Goal: Navigation & Orientation: Go to known website

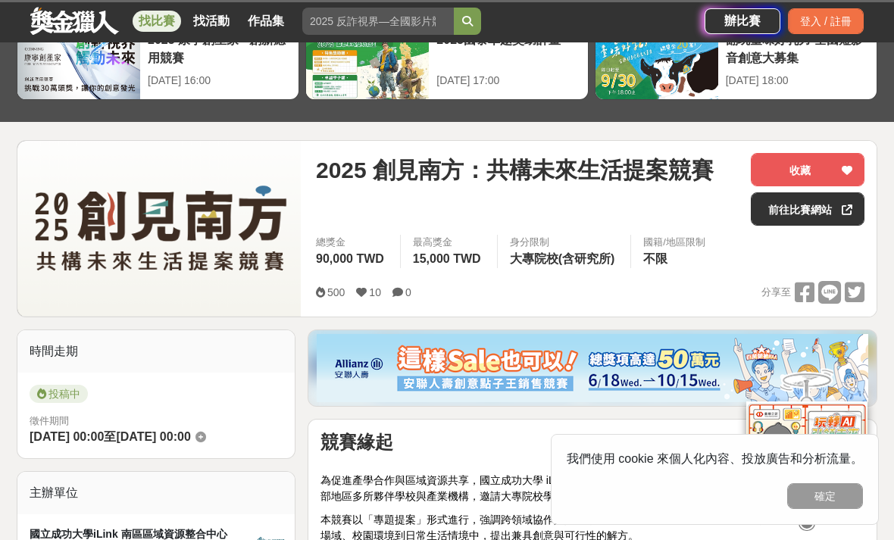
scroll to position [90, 0]
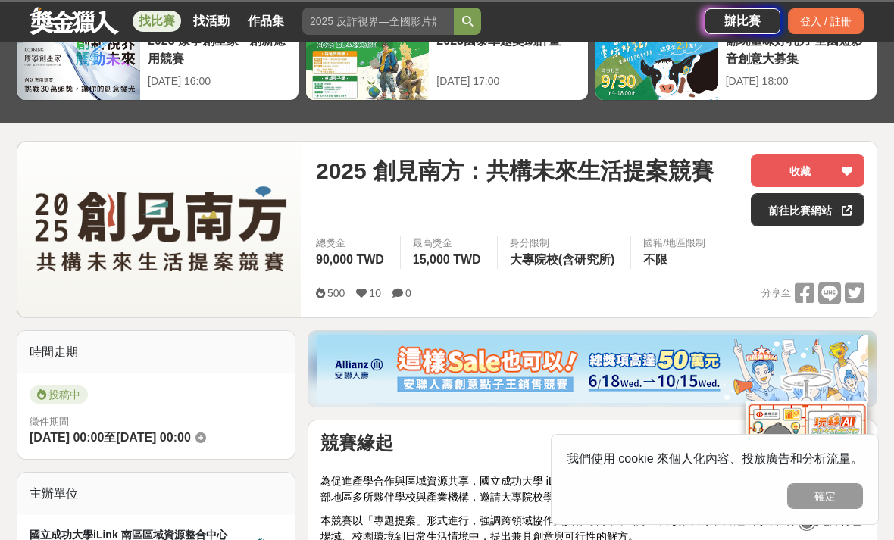
click at [817, 205] on link "前往比賽網站" at bounding box center [808, 209] width 114 height 33
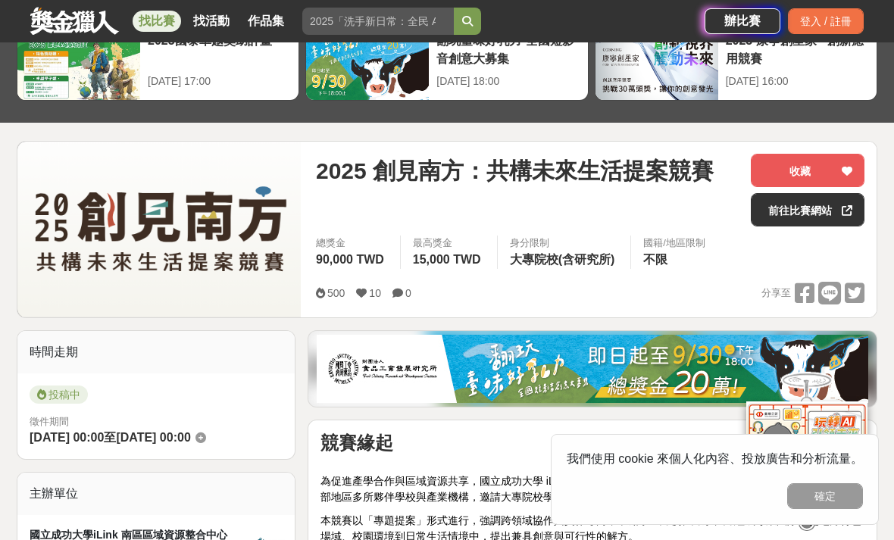
scroll to position [114, 0]
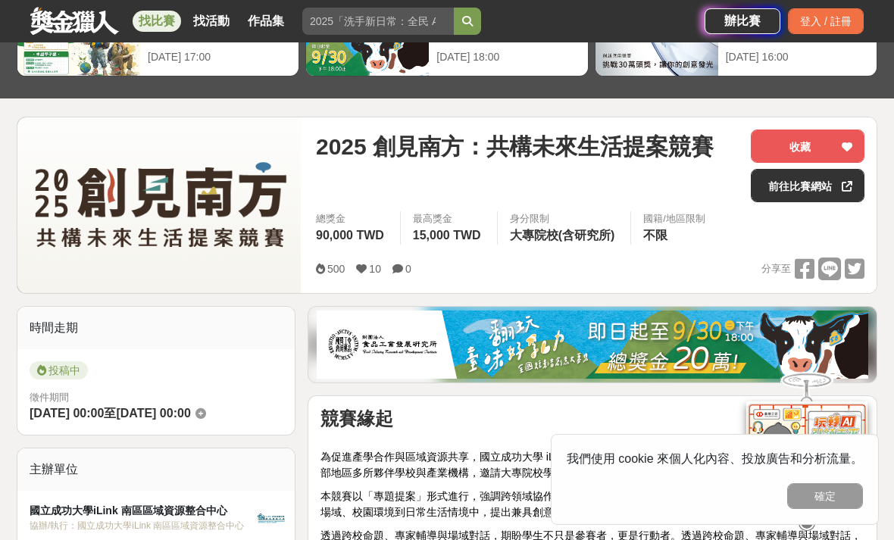
click at [811, 188] on link "前往比賽網站" at bounding box center [808, 185] width 114 height 33
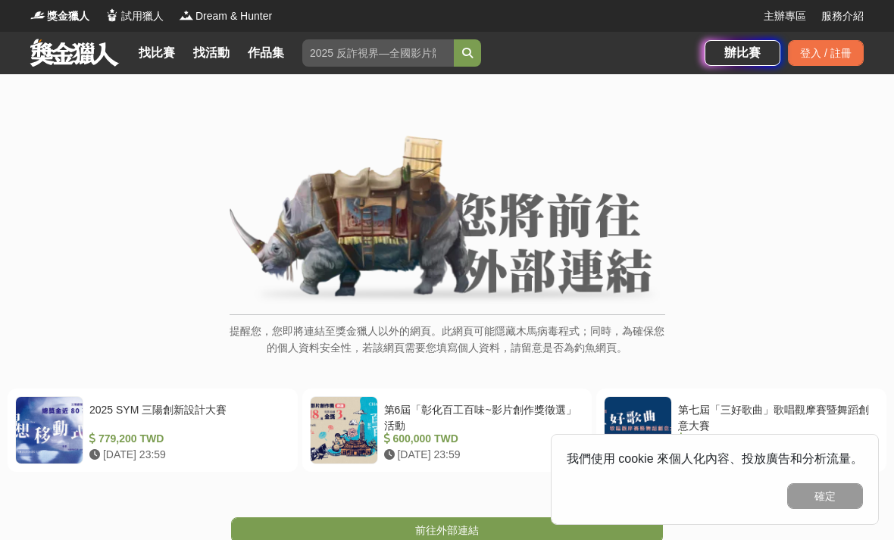
click at [67, 56] on link at bounding box center [75, 52] width 92 height 29
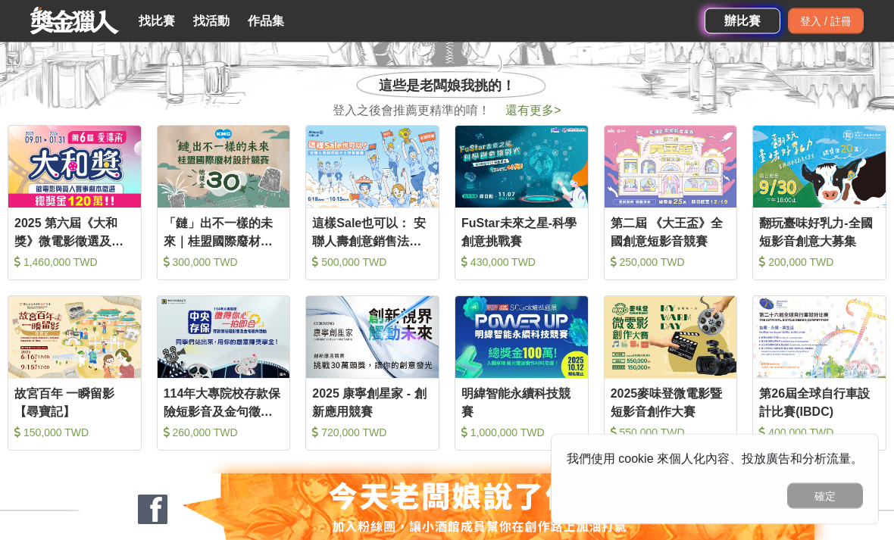
scroll to position [571, 0]
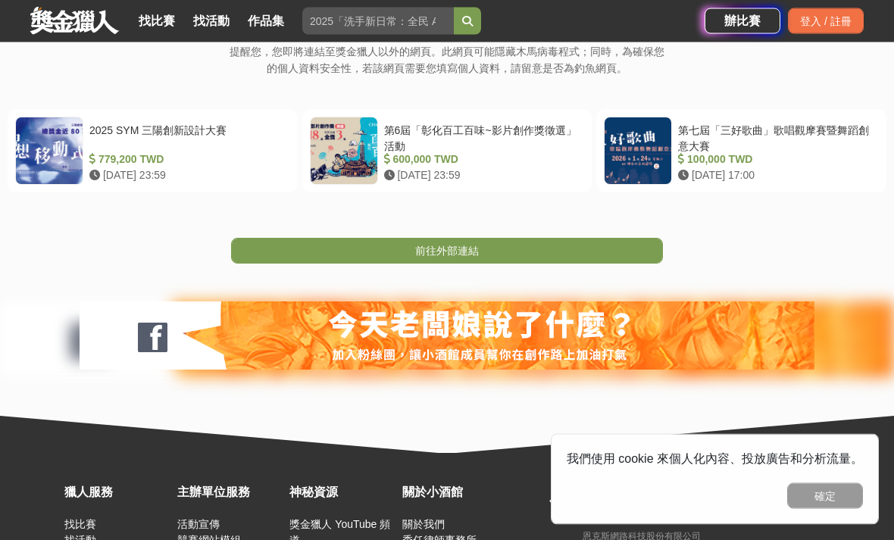
click at [558, 252] on link "前往外部連結" at bounding box center [447, 252] width 432 height 26
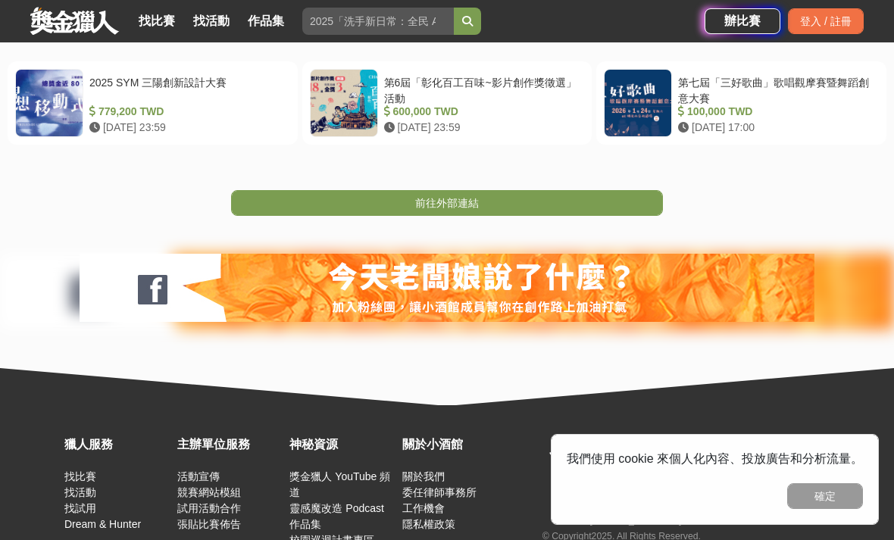
scroll to position [328, 0]
